Goal: Transaction & Acquisition: Purchase product/service

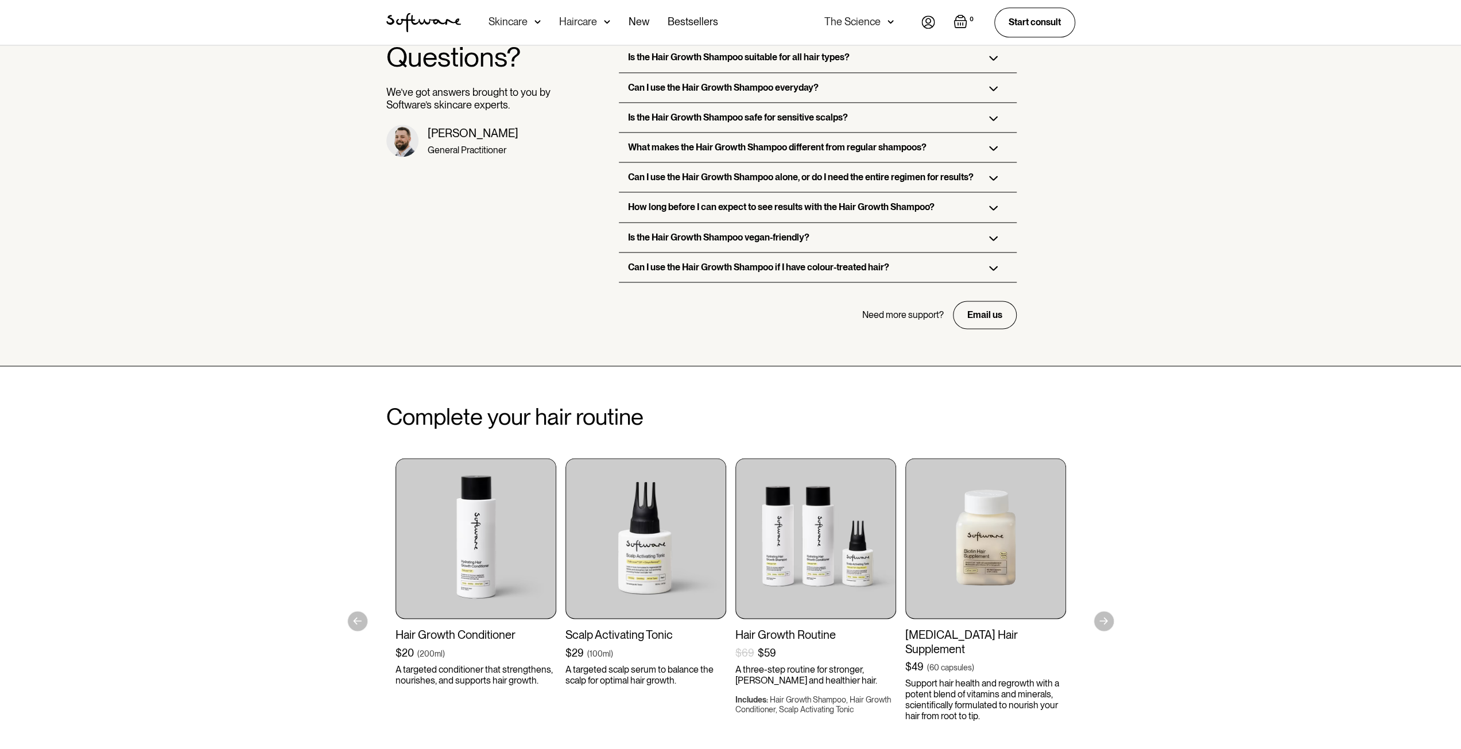
scroll to position [1607, 0]
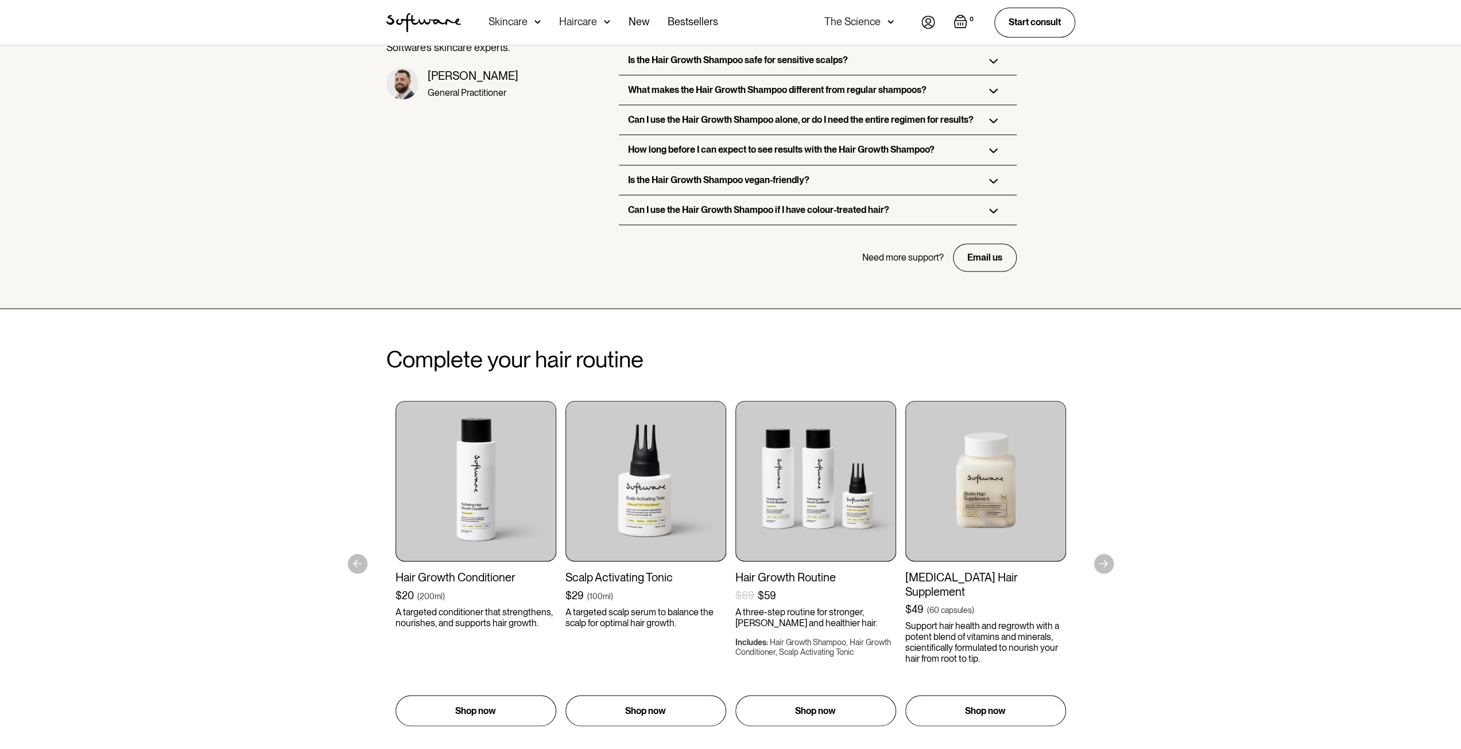
click at [959, 208] on div "Can I use the Hair Growth Shampoo if I have colour-treated hair?" at bounding box center [818, 209] width 398 height 29
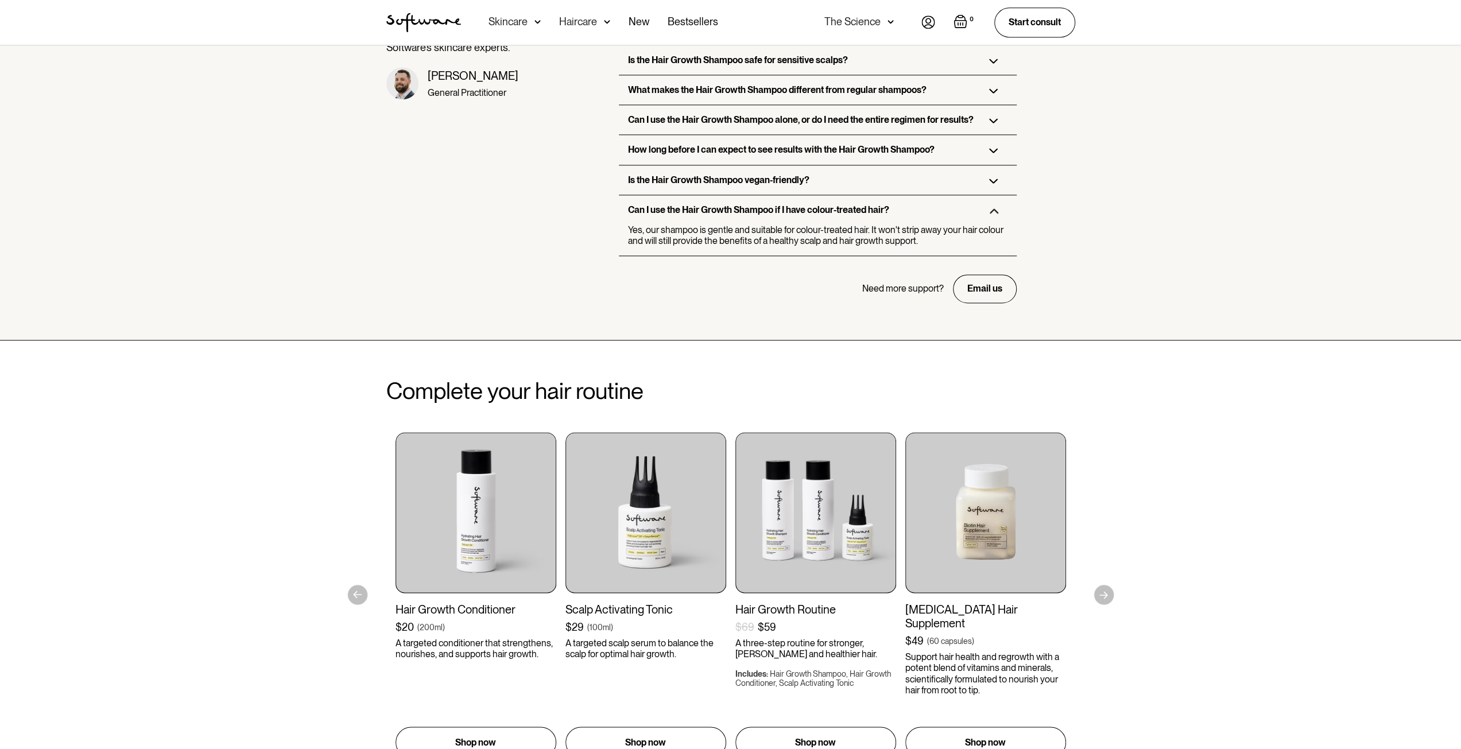
scroll to position [1722, 0]
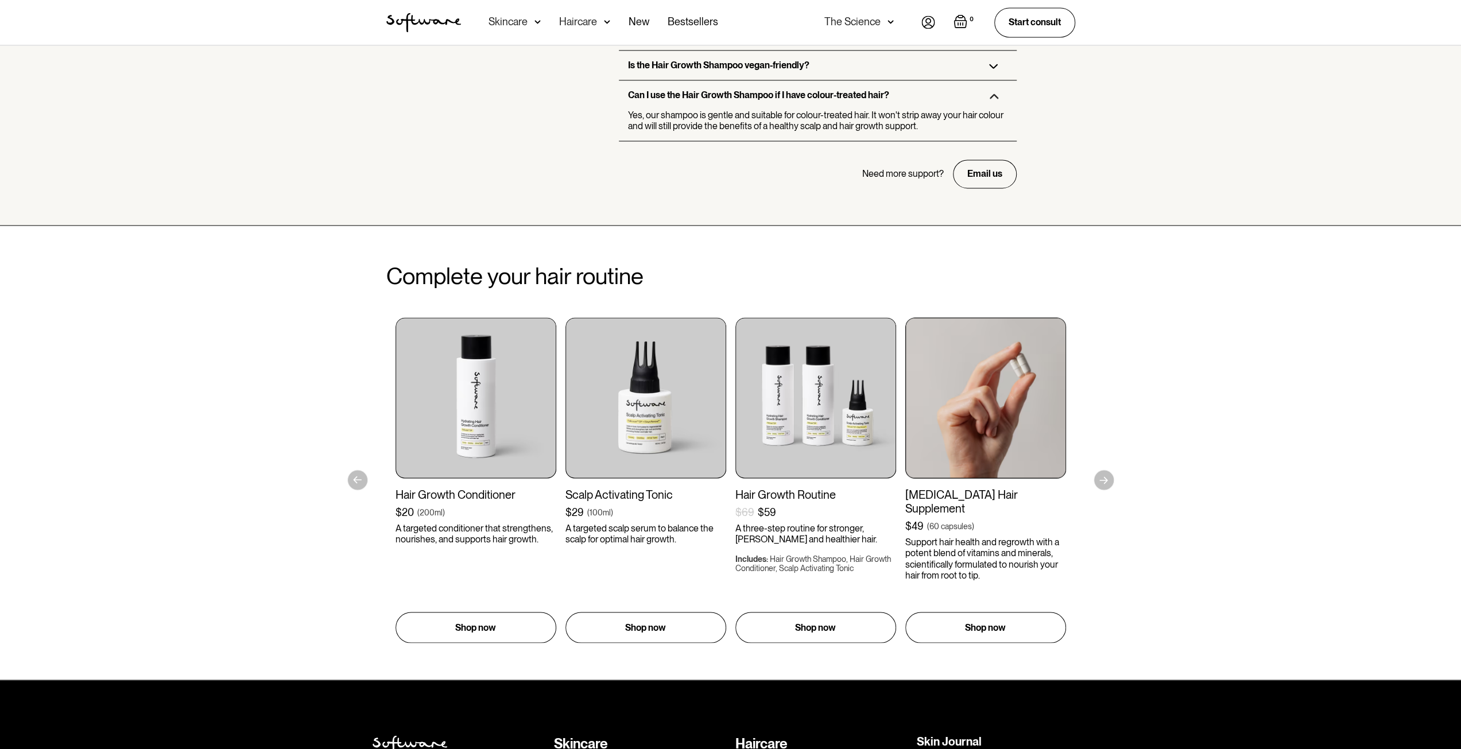
click at [996, 402] on img at bounding box center [985, 397] width 161 height 161
